Goal: Find specific page/section: Find specific page/section

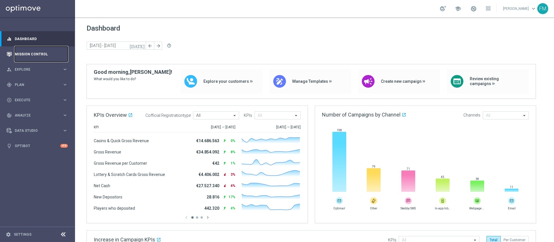
click at [47, 46] on link "Mission Control" at bounding box center [41, 53] width 53 height 15
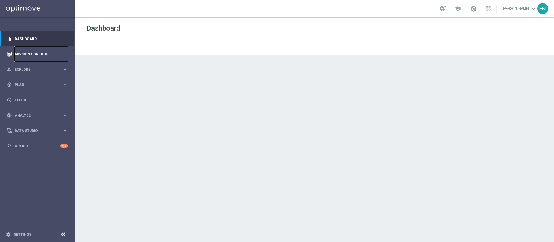
click at [44, 54] on link "Mission Control" at bounding box center [41, 53] width 53 height 15
